Goal: Transaction & Acquisition: Purchase product/service

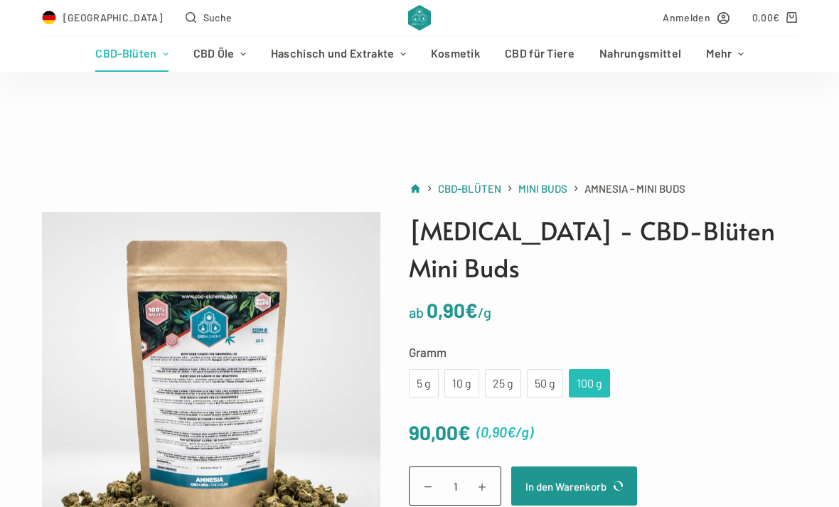
scroll to position [139, 0]
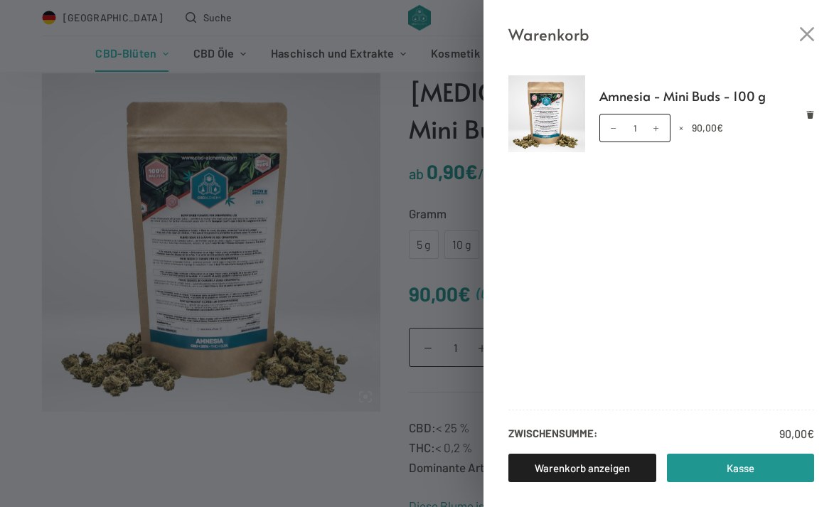
click at [778, 472] on link "Kasse" at bounding box center [741, 467] width 148 height 28
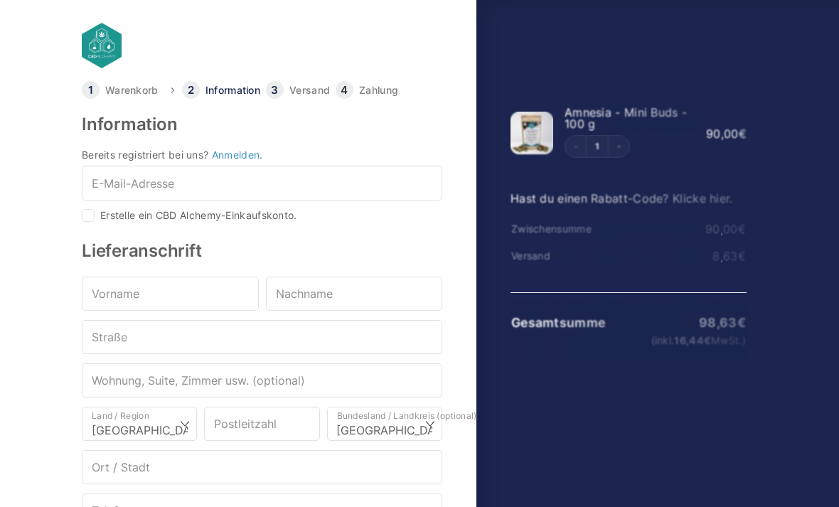
select select "DE-BE"
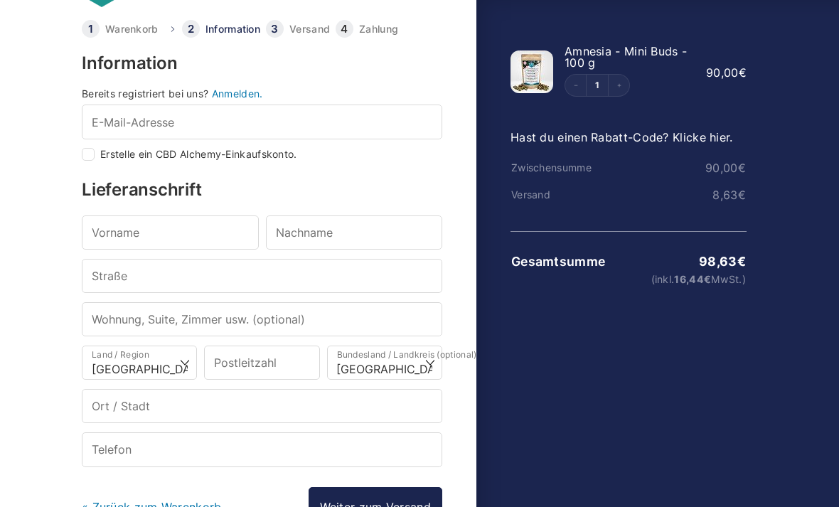
scroll to position [59, 0]
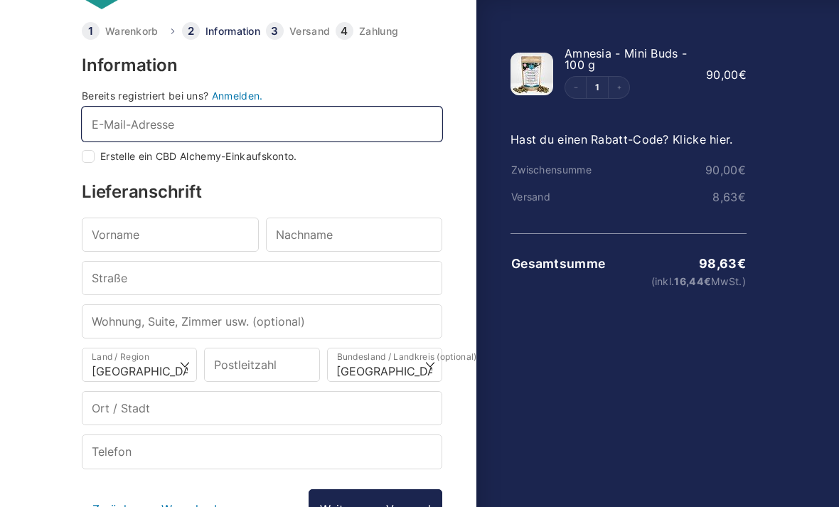
click at [124, 120] on input "E-Mail-Adresse *" at bounding box center [262, 124] width 360 height 34
type input "olejess"
checkbox input "true"
type input "o"
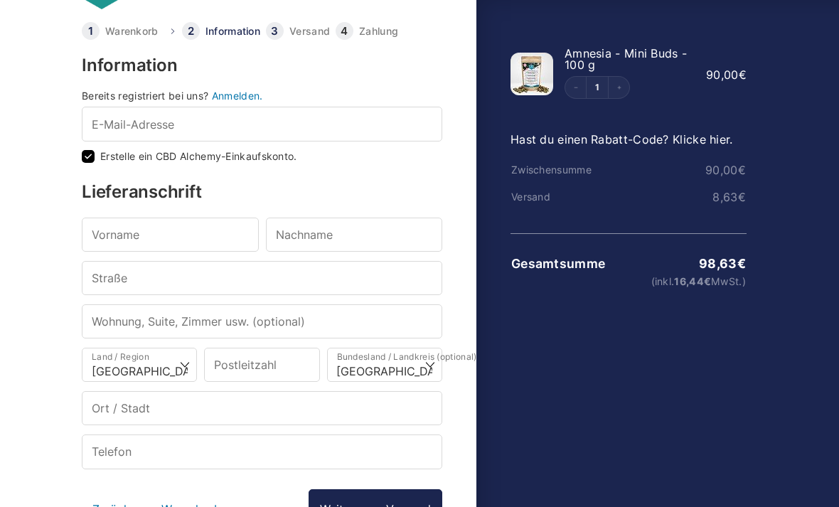
click at [235, 92] on link "Anmelden." at bounding box center [237, 96] width 51 height 12
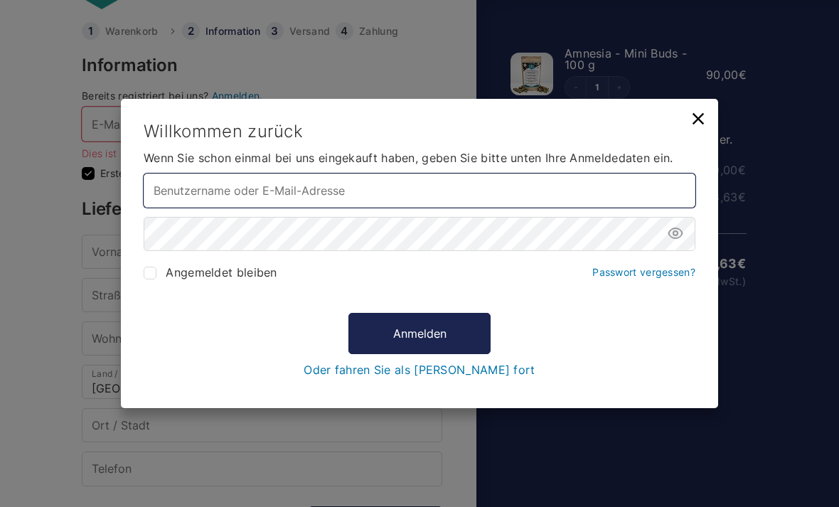
click at [451, 208] on input "Benutzername oder E-Mail-Adresse *" at bounding box center [420, 190] width 552 height 34
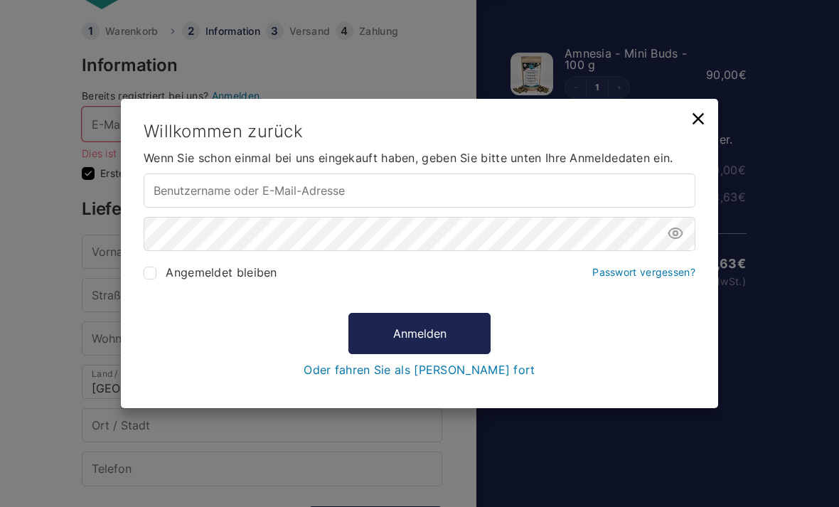
click at [698, 129] on icon at bounding box center [698, 119] width 20 height 20
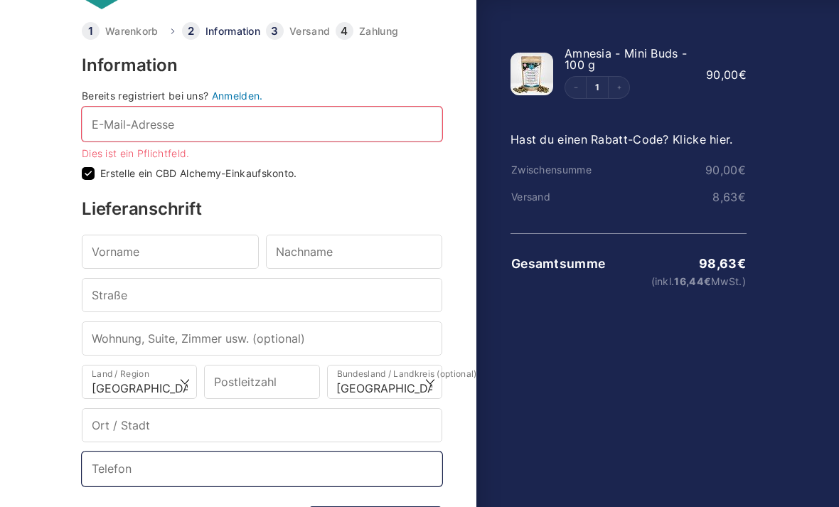
click at [402, 484] on input "Telefon *" at bounding box center [262, 468] width 360 height 34
